Goal: Find specific page/section: Find specific page/section

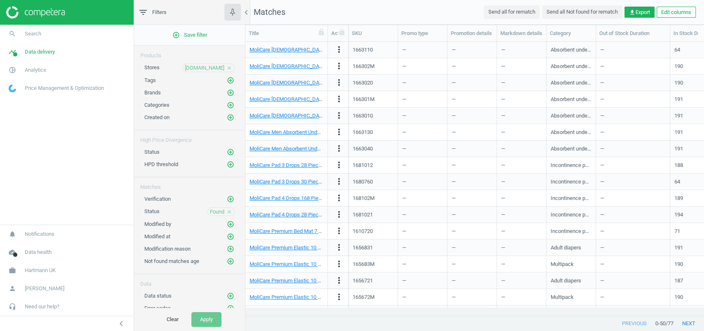
scroll to position [8, 9]
click at [206, 66] on span "[DOMAIN_NAME]" at bounding box center [205, 67] width 40 height 7
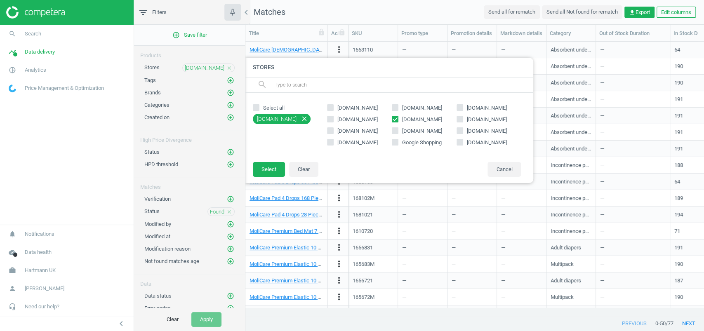
click at [339, 85] on input "text" at bounding box center [400, 84] width 253 height 13
paste input "[DOMAIN_NAME]"
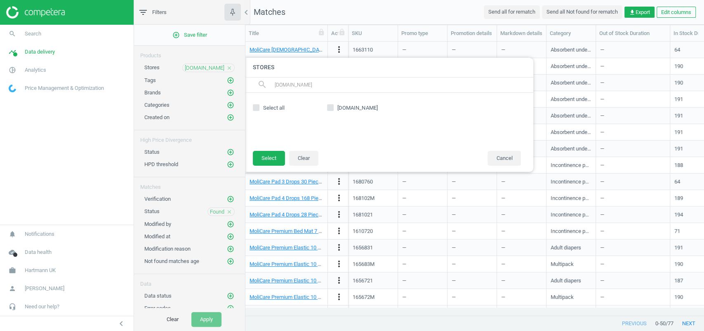
type input "[DOMAIN_NAME]"
click at [336, 108] on span "[DOMAIN_NAME]" at bounding box center [357, 107] width 43 height 7
click at [333, 108] on input "[DOMAIN_NAME]" at bounding box center [330, 107] width 5 height 5
checkbox input "true"
click at [326, 84] on input "[DOMAIN_NAME]" at bounding box center [400, 84] width 253 height 13
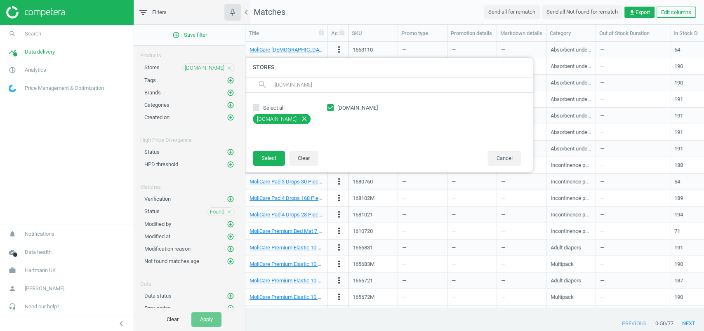
click at [326, 84] on input "[DOMAIN_NAME]" at bounding box center [400, 84] width 253 height 13
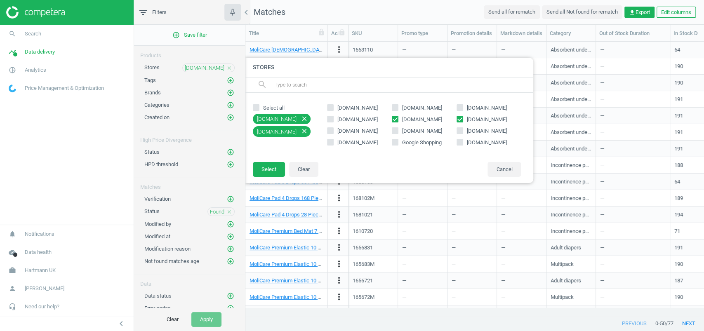
click at [311, 132] on div "[DOMAIN_NAME] close" at bounding box center [282, 131] width 58 height 11
click at [426, 120] on span "[DOMAIN_NAME]" at bounding box center [422, 119] width 40 height 6
click at [398, 120] on input "[DOMAIN_NAME]" at bounding box center [394, 118] width 5 height 5
checkbox input "false"
click at [258, 168] on button "Select" at bounding box center [269, 169] width 32 height 15
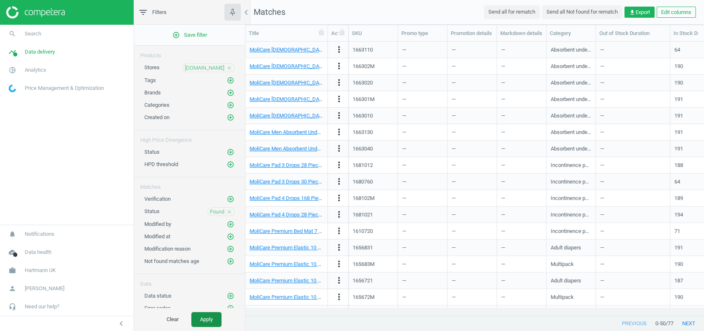
click at [201, 315] on button "Apply" at bounding box center [206, 319] width 30 height 15
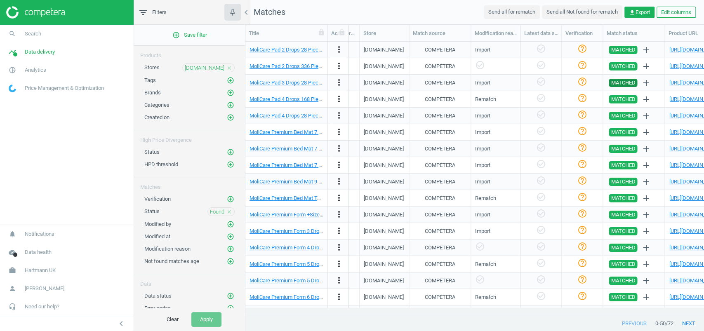
scroll to position [0, 702]
click at [676, 51] on link "[URL][DOMAIN_NAME]" at bounding box center [695, 50] width 52 height 6
click at [211, 65] on span "[DOMAIN_NAME]" at bounding box center [205, 67] width 40 height 7
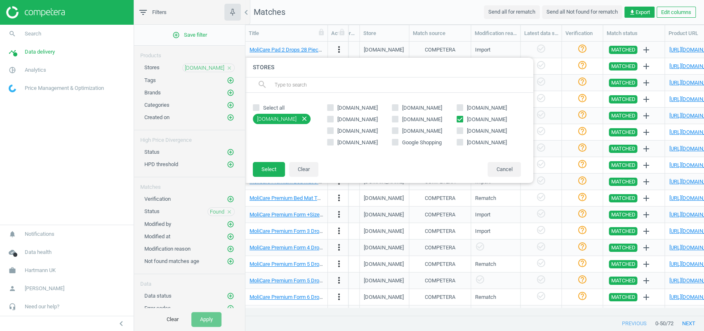
click at [316, 81] on input "text" at bounding box center [400, 84] width 253 height 13
click at [308, 119] on icon "close" at bounding box center [304, 118] width 7 height 7
checkbox input "false"
click at [309, 87] on input "text" at bounding box center [400, 84] width 253 height 13
paste input "[DOMAIN_NAME]"
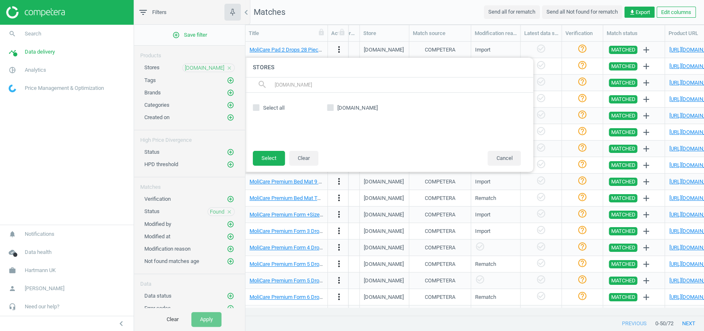
type input "[DOMAIN_NAME]"
click at [331, 106] on input "[DOMAIN_NAME]" at bounding box center [330, 107] width 5 height 5
checkbox input "true"
click at [265, 159] on button "Select" at bounding box center [269, 158] width 32 height 15
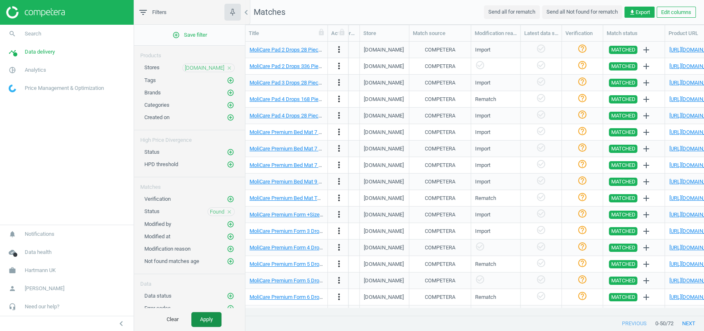
click at [206, 321] on button "Apply" at bounding box center [206, 319] width 30 height 15
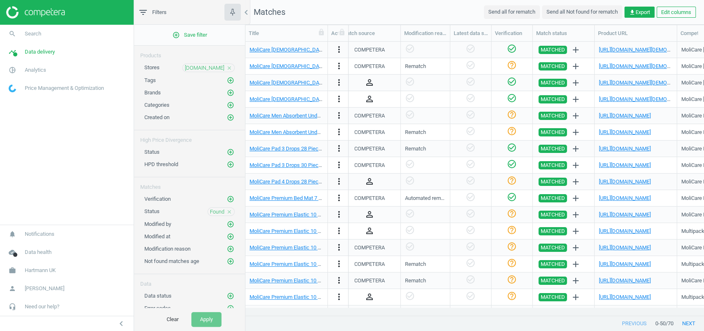
scroll to position [0, 773]
click at [625, 50] on link "[URL][DOMAIN_NAME][DEMOGRAPHIC_DATA]" at bounding box center [652, 50] width 107 height 6
click at [199, 66] on span "[DOMAIN_NAME]" at bounding box center [205, 67] width 40 height 7
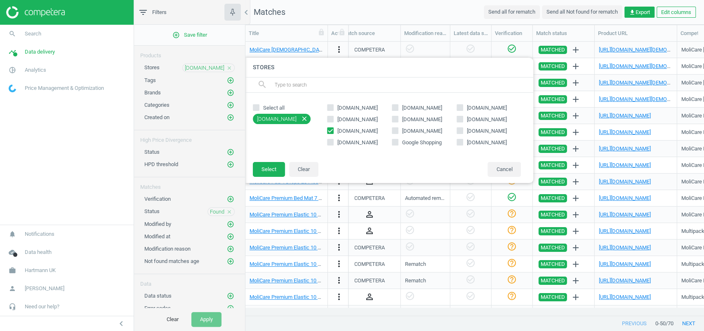
click at [329, 129] on input "[DOMAIN_NAME]" at bounding box center [330, 130] width 5 height 5
checkbox input "false"
click at [319, 88] on input "text" at bounding box center [400, 84] width 253 height 13
paste input "[DOMAIN_NAME]"
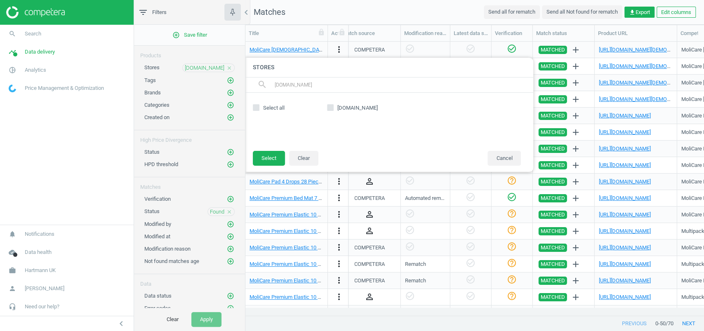
type input "[DOMAIN_NAME]"
click at [349, 105] on span "[DOMAIN_NAME]" at bounding box center [358, 108] width 40 height 6
click at [333, 105] on input "[DOMAIN_NAME]" at bounding box center [330, 107] width 5 height 5
checkbox input "true"
click at [276, 154] on button "Select" at bounding box center [269, 158] width 32 height 15
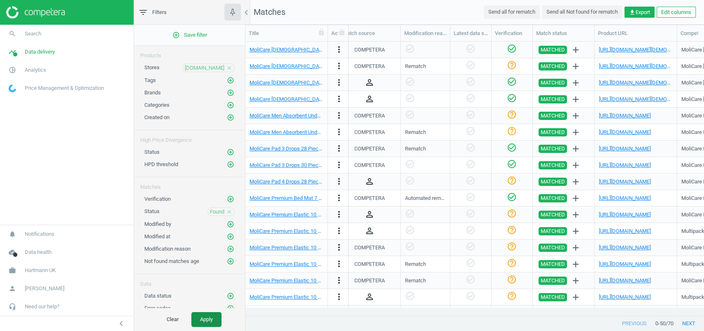
click at [208, 319] on button "Apply" at bounding box center [206, 319] width 30 height 15
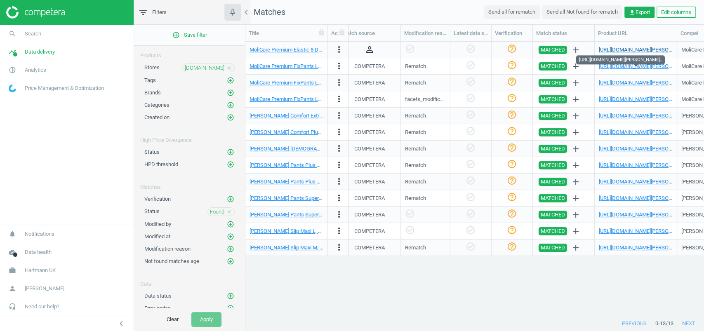
click at [615, 50] on link "[URL][DOMAIN_NAME][PERSON_NAME].." at bounding box center [646, 50] width 94 height 6
click at [216, 67] on span "[DOMAIN_NAME]" at bounding box center [205, 67] width 40 height 7
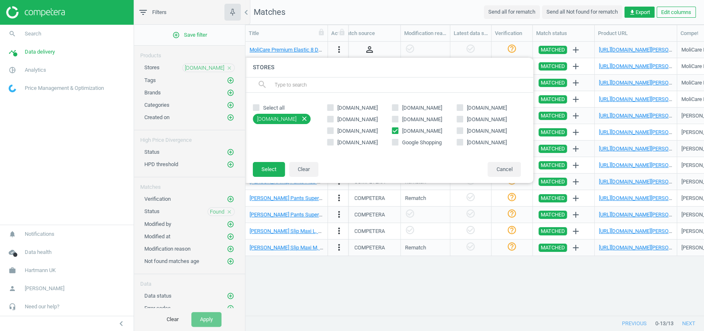
click at [228, 66] on icon "close" at bounding box center [230, 68] width 6 height 6
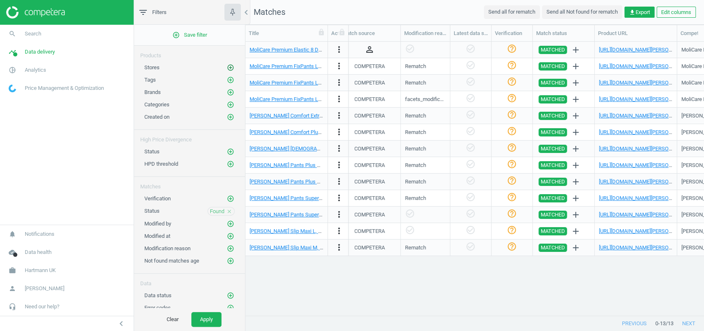
click at [227, 66] on icon "add_circle_outline" at bounding box center [230, 67] width 7 height 7
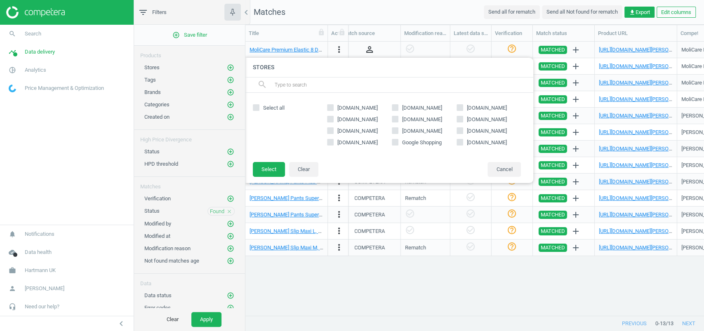
click at [350, 83] on input "text" at bounding box center [400, 84] width 253 height 13
paste input "[DOMAIN_NAME]"
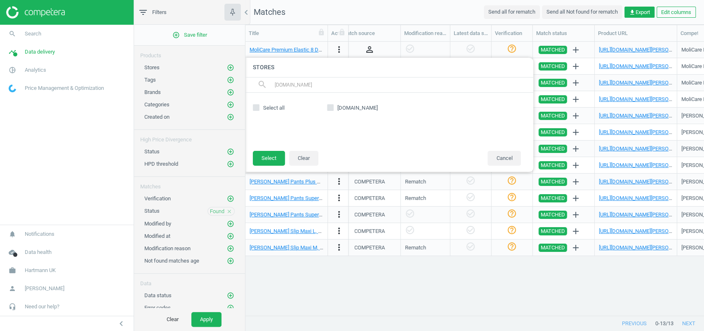
type input "[DOMAIN_NAME]"
click at [332, 109] on input "[DOMAIN_NAME]" at bounding box center [330, 107] width 5 height 5
checkbox input "true"
click at [265, 160] on button "Select" at bounding box center [269, 158] width 32 height 15
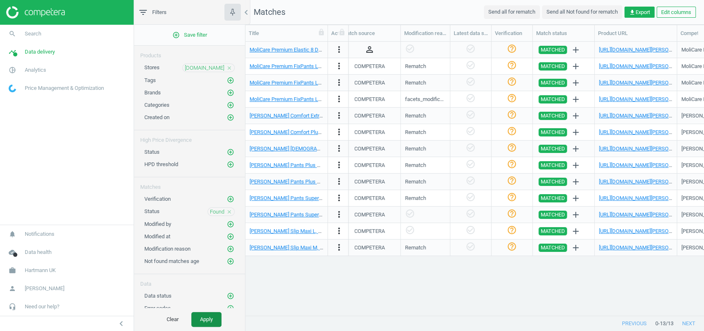
click at [201, 324] on button "Apply" at bounding box center [206, 319] width 30 height 15
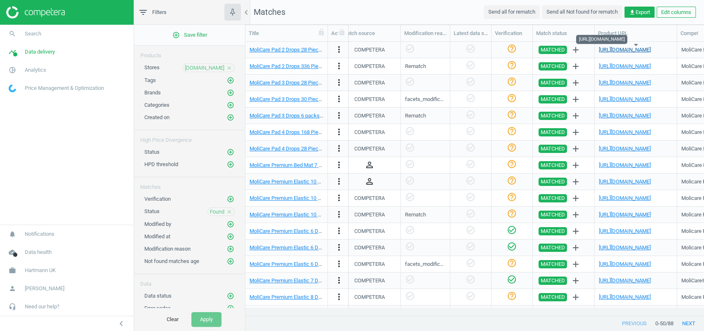
click at [631, 50] on link "[URL][DOMAIN_NAME]" at bounding box center [625, 50] width 52 height 6
click at [624, 66] on link "[URL][DOMAIN_NAME]" at bounding box center [625, 66] width 52 height 6
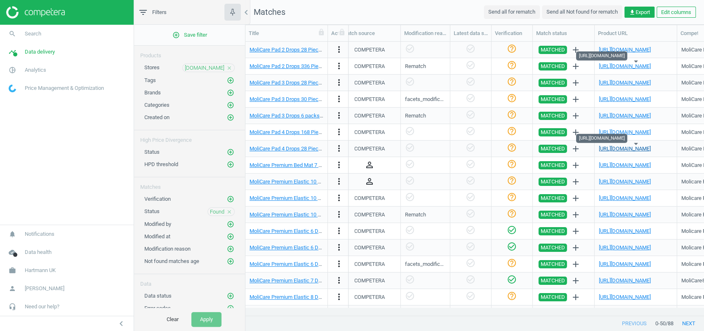
click at [618, 148] on link "[URL][DOMAIN_NAME]" at bounding box center [625, 149] width 52 height 6
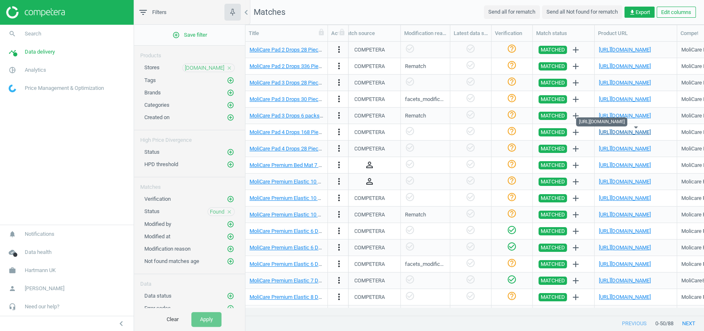
click at [621, 132] on link "[URL][DOMAIN_NAME]" at bounding box center [625, 132] width 52 height 6
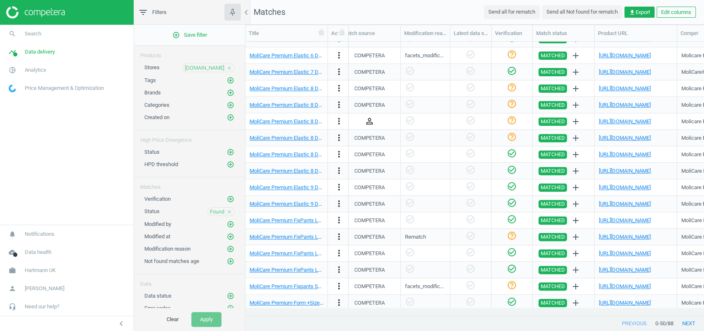
scroll to position [209, 0]
click at [620, 218] on link "[URL][DOMAIN_NAME]" at bounding box center [625, 220] width 52 height 6
click at [632, 285] on link "[URL][DOMAIN_NAME]" at bounding box center [625, 286] width 52 height 6
click at [231, 66] on icon "close" at bounding box center [230, 68] width 6 height 6
click at [231, 66] on icon "add_circle_outline" at bounding box center [230, 67] width 7 height 7
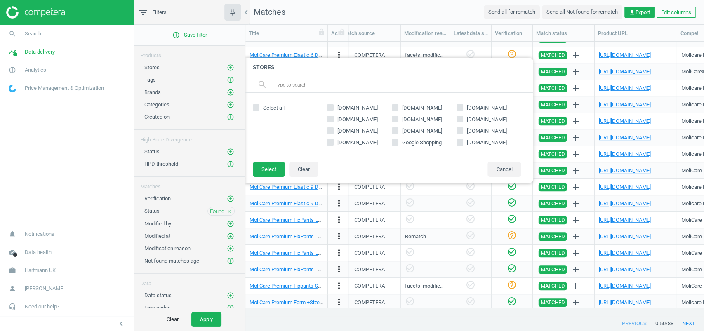
click at [303, 88] on input "text" at bounding box center [400, 84] width 253 height 13
paste input "[DOMAIN_NAME]"
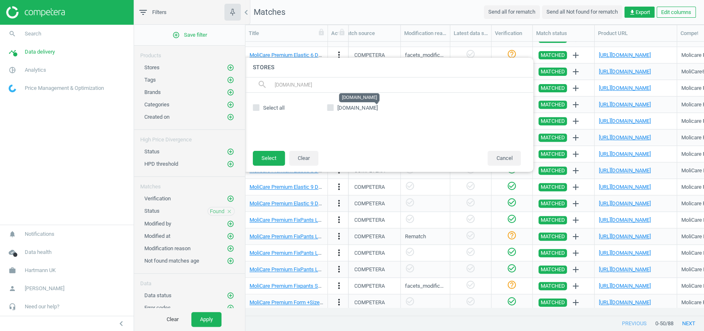
type input "[DOMAIN_NAME]"
click at [362, 109] on span "[DOMAIN_NAME]" at bounding box center [358, 108] width 40 height 6
click at [333, 109] on input "[DOMAIN_NAME]" at bounding box center [330, 107] width 5 height 5
checkbox input "true"
click at [276, 155] on button "Select" at bounding box center [269, 158] width 32 height 15
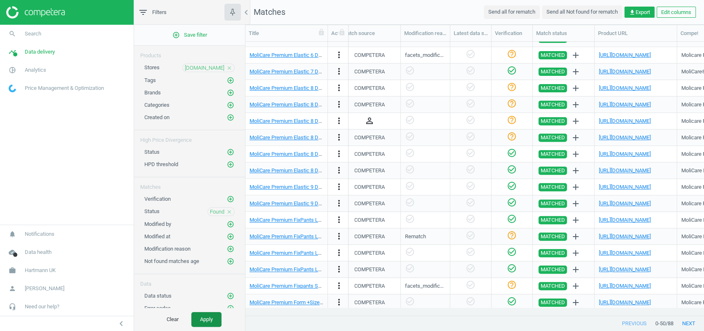
click at [205, 312] on button "Apply" at bounding box center [206, 319] width 30 height 15
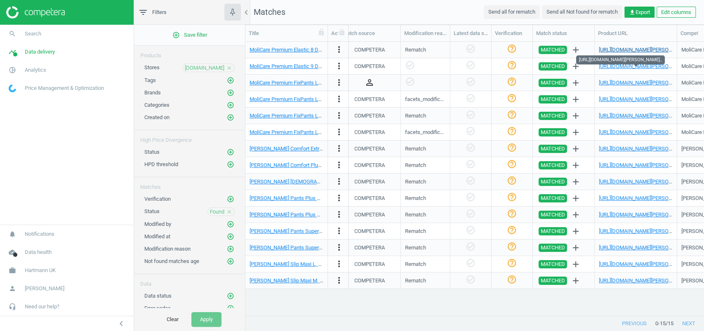
click at [623, 48] on link "[URL][DOMAIN_NAME][PERSON_NAME].." at bounding box center [646, 50] width 94 height 6
click at [199, 65] on span "[DOMAIN_NAME]" at bounding box center [205, 67] width 40 height 7
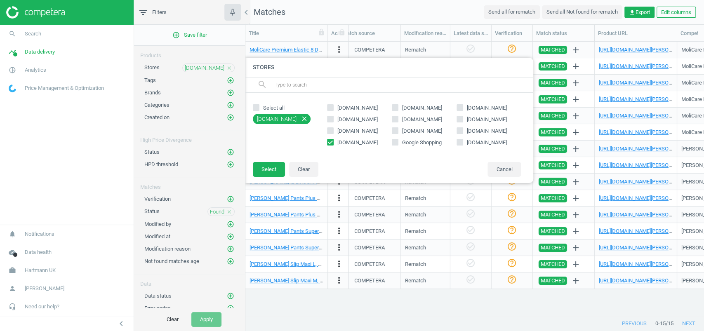
click at [229, 67] on icon "close" at bounding box center [230, 68] width 6 height 6
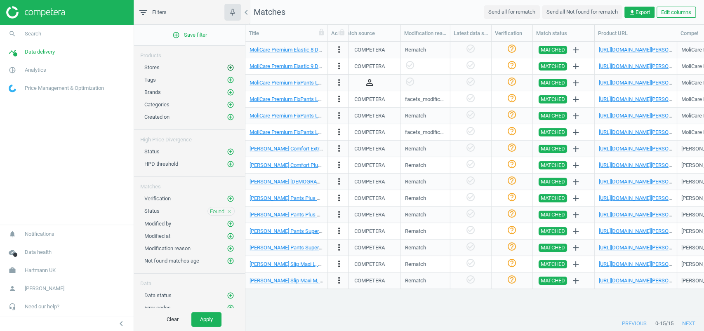
click at [229, 67] on icon "add_circle_outline" at bounding box center [230, 67] width 7 height 7
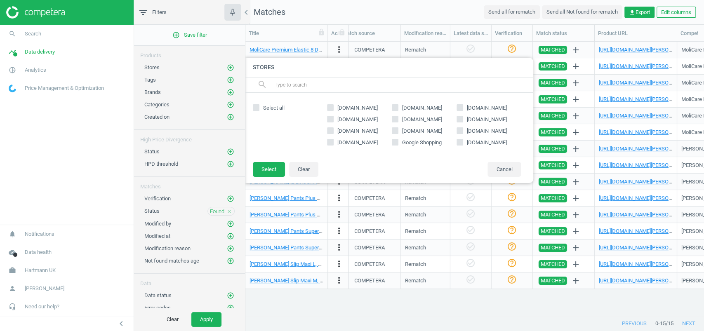
click at [394, 141] on input "Google Shopping" at bounding box center [394, 141] width 5 height 5
checkbox input "true"
click at [211, 319] on button "Apply" at bounding box center [206, 319] width 30 height 15
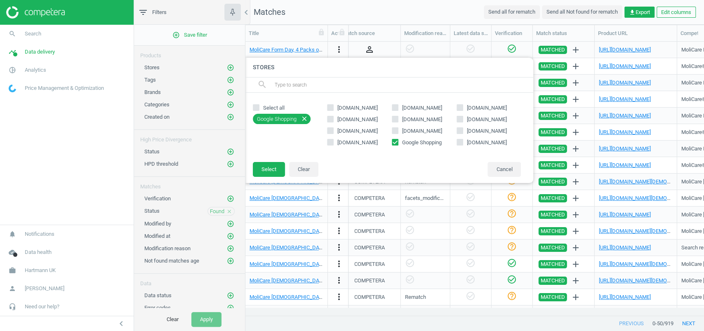
click at [591, 28] on div at bounding box center [598, 165] width 704 height 331
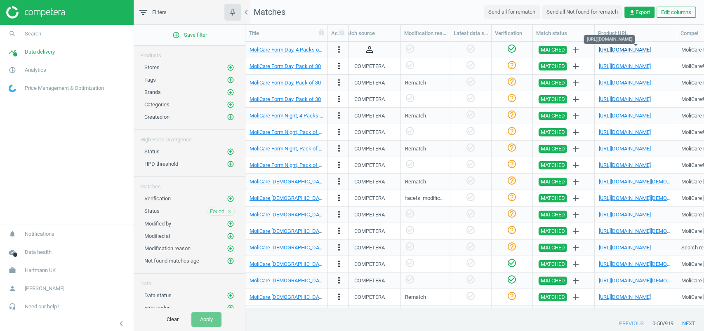
click at [631, 50] on link "[URL][DOMAIN_NAME]" at bounding box center [625, 50] width 52 height 6
click at [231, 69] on icon "add_circle_outline" at bounding box center [230, 67] width 7 height 7
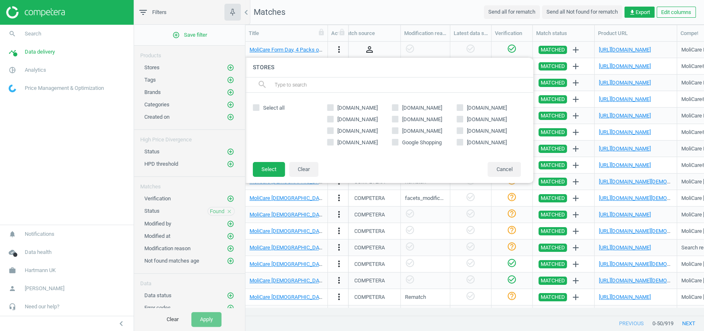
click at [412, 144] on span "Google Shopping" at bounding box center [422, 142] width 43 height 7
click at [398, 144] on input "Google Shopping" at bounding box center [394, 141] width 5 height 5
checkbox input "true"
click at [276, 167] on button "Select" at bounding box center [269, 169] width 32 height 15
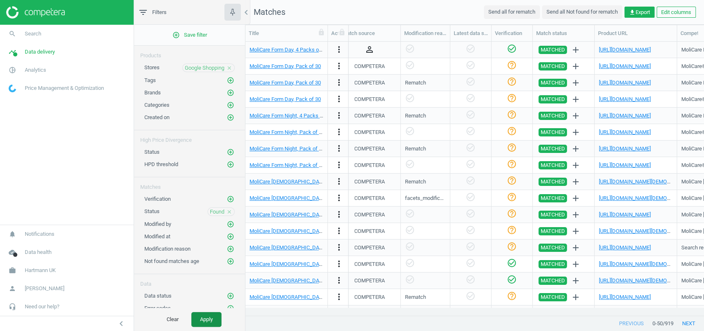
click at [215, 316] on button "Apply" at bounding box center [206, 319] width 30 height 15
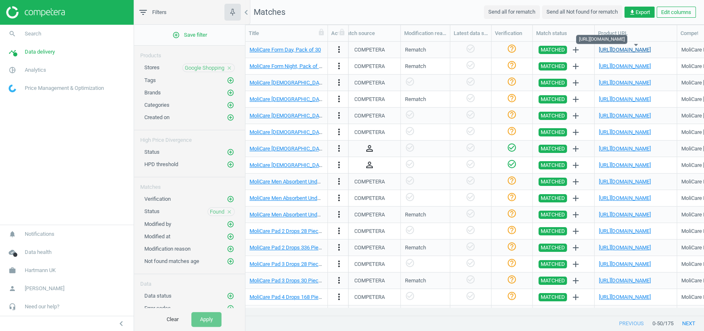
click at [630, 52] on link "[URL][DOMAIN_NAME]" at bounding box center [625, 50] width 52 height 6
click at [630, 66] on link "[URL][DOMAIN_NAME]" at bounding box center [625, 66] width 52 height 6
click at [617, 101] on link "[URL][DOMAIN_NAME]" at bounding box center [625, 99] width 52 height 6
click at [619, 114] on link "[URL][DOMAIN_NAME]" at bounding box center [625, 116] width 52 height 6
click at [31, 55] on span "Data delivery" at bounding box center [40, 51] width 30 height 7
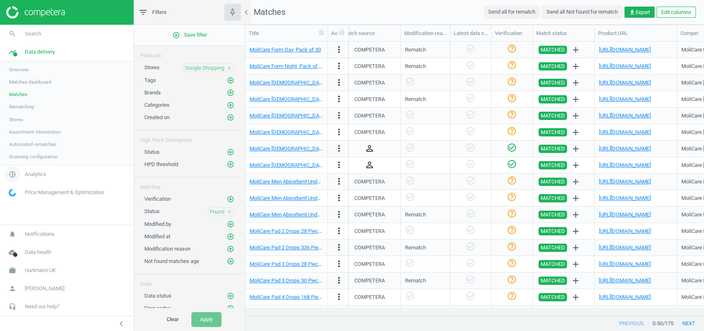
click at [40, 176] on span "Analytics" at bounding box center [35, 174] width 21 height 7
click at [20, 95] on link "Products" at bounding box center [67, 100] width 134 height 12
click at [220, 65] on span "Google Shopping" at bounding box center [205, 67] width 40 height 7
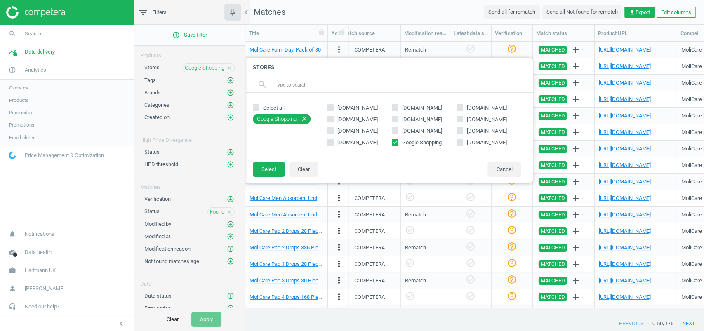
click at [307, 116] on icon "close" at bounding box center [304, 118] width 7 height 7
checkbox input "false"
click at [472, 141] on span "[DOMAIN_NAME]" at bounding box center [487, 142] width 40 height 6
click at [463, 141] on input "[DOMAIN_NAME]" at bounding box center [459, 141] width 5 height 5
checkbox input "true"
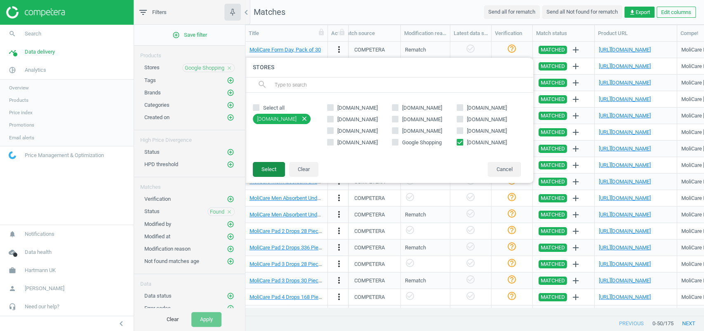
click at [279, 166] on button "Select" at bounding box center [269, 169] width 32 height 15
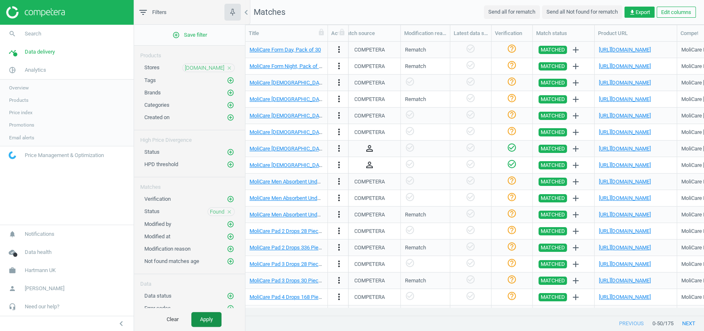
click at [212, 313] on button "Apply" at bounding box center [206, 319] width 30 height 15
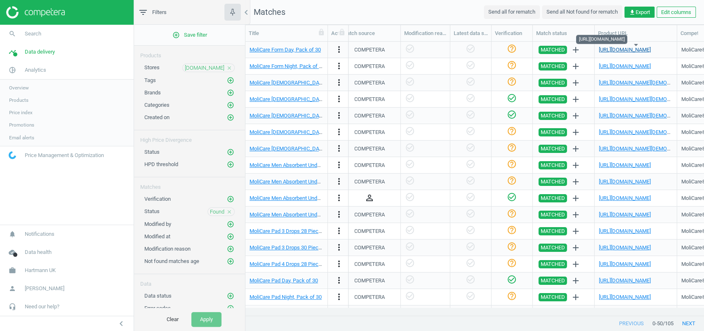
click at [642, 47] on link "[URL][DOMAIN_NAME]" at bounding box center [625, 50] width 52 height 6
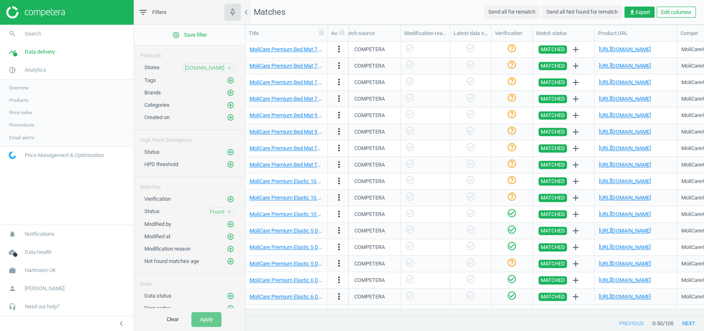
scroll to position [559, 0]
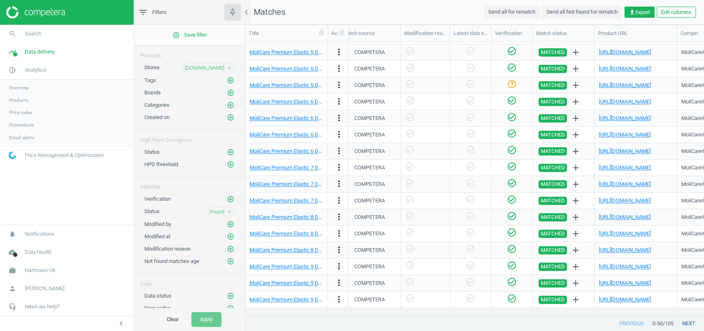
click at [685, 326] on button "next" at bounding box center [689, 324] width 31 height 15
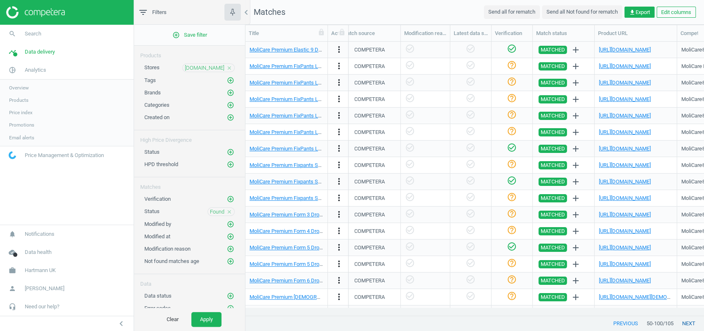
click at [681, 323] on button "next" at bounding box center [689, 324] width 31 height 15
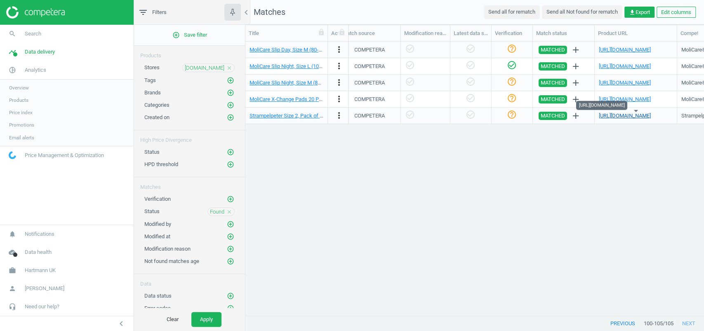
click at [625, 113] on link "[URL][DOMAIN_NAME]" at bounding box center [625, 116] width 52 height 6
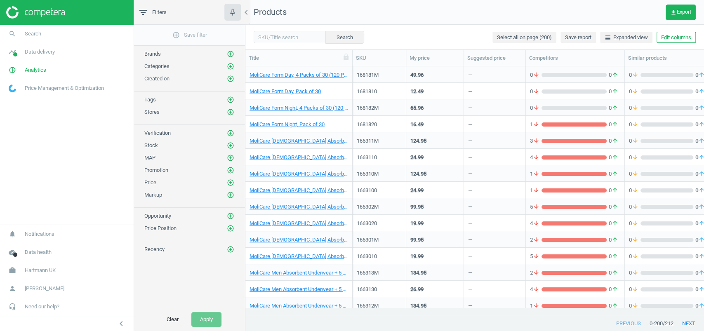
scroll to position [8, 9]
drag, startPoint x: 677, startPoint y: 38, endPoint x: 689, endPoint y: 39, distance: 12.0
click at [678, 38] on button "Edit columns" at bounding box center [676, 38] width 39 height 12
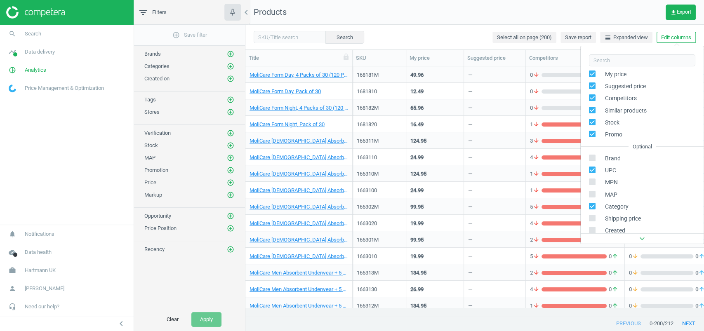
scroll to position [130, 0]
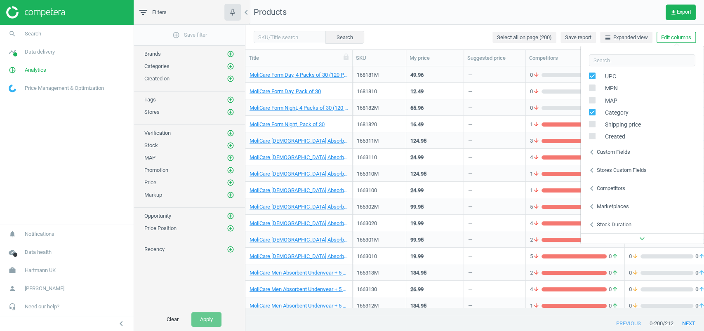
click at [637, 167] on div "Stores custom fields" at bounding box center [622, 170] width 50 height 7
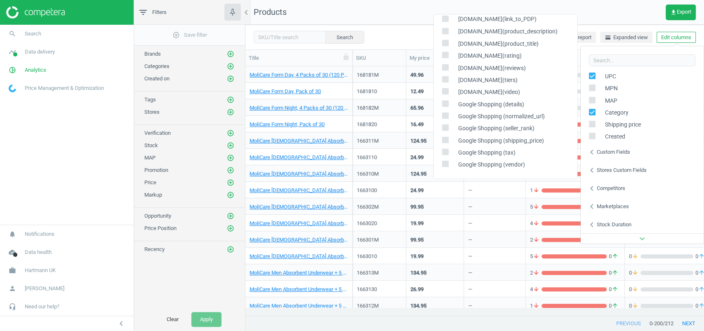
scroll to position [1033, 0]
